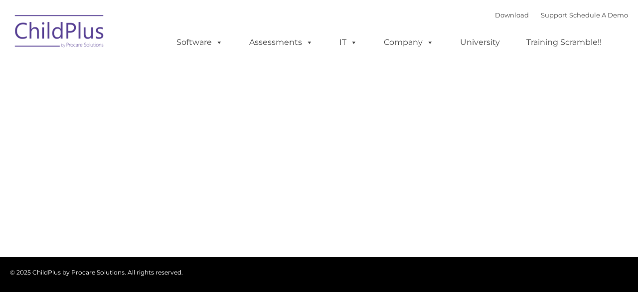
type input ""
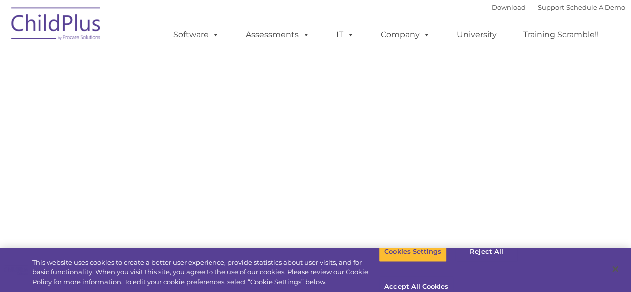
select select "MEDIUM"
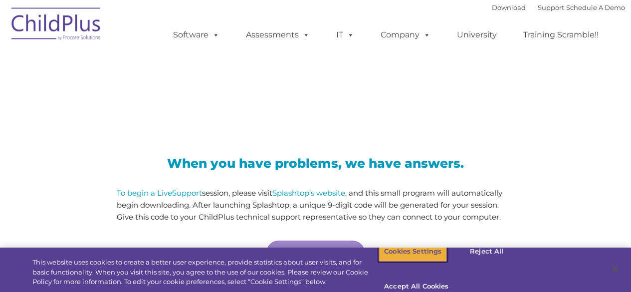
click at [416, 262] on button "Cookies Settings" at bounding box center [412, 251] width 68 height 21
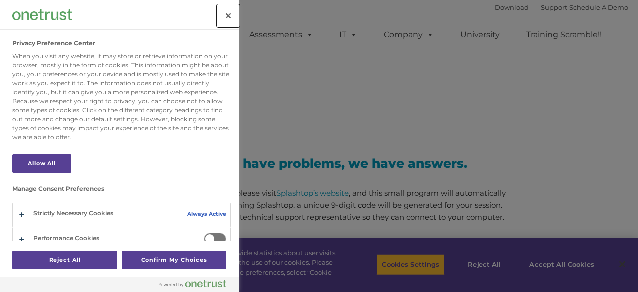
click at [230, 17] on button "Close" at bounding box center [228, 16] width 22 height 22
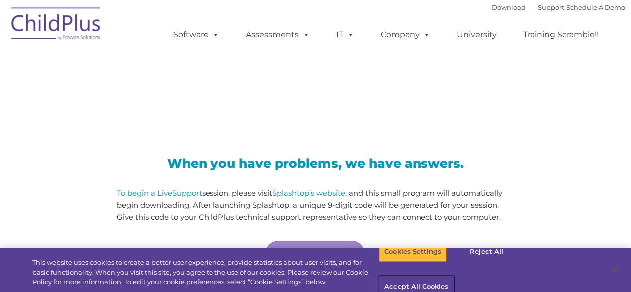
click at [454, 276] on button "Accept All Cookies" at bounding box center [415, 286] width 75 height 21
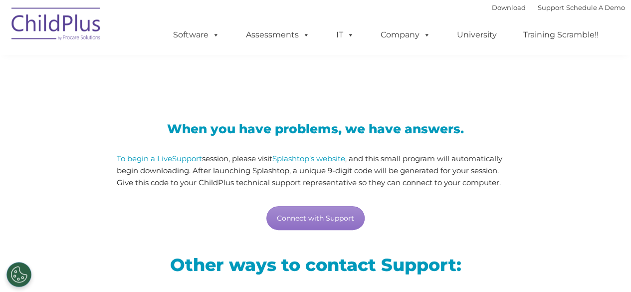
scroll to position [35, 0]
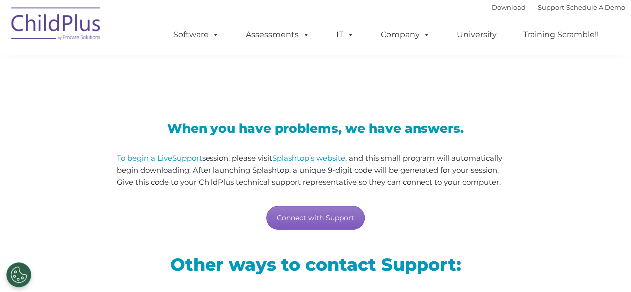
click at [319, 211] on link "Connect with Support" at bounding box center [315, 217] width 98 height 24
